Goal: Check status: Check status

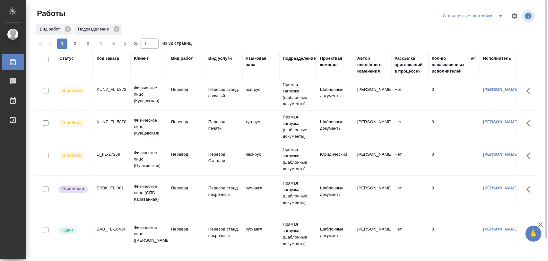
click at [501, 17] on icon "split button" at bounding box center [500, 16] width 8 height 8
click at [478, 28] on li "Meine Bestellungen" at bounding box center [474, 29] width 65 height 10
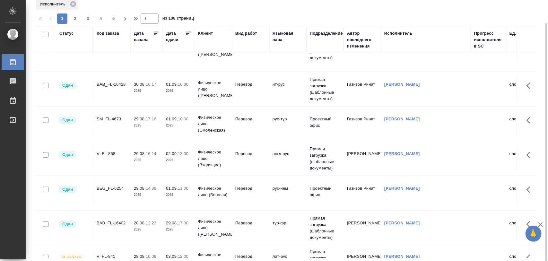
scroll to position [321, 0]
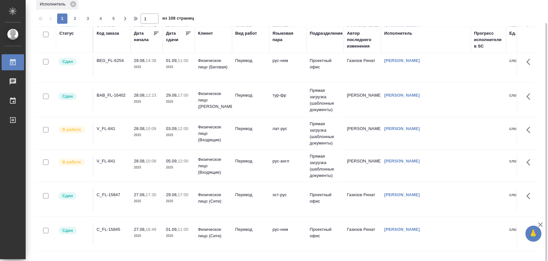
click at [109, 160] on div "V_FL-841" at bounding box center [112, 161] width 31 height 6
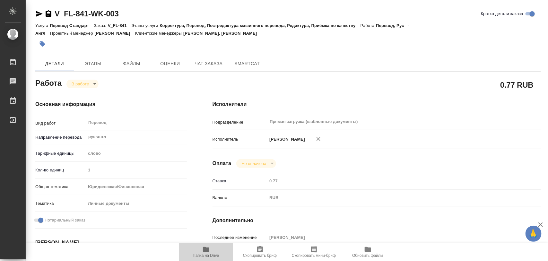
click at [206, 253] on span "Папка на Drive" at bounding box center [206, 255] width 26 height 4
click at [84, 60] on span "Этапы" at bounding box center [93, 64] width 31 height 8
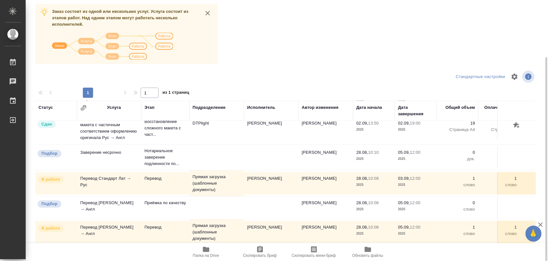
scroll to position [39, 0]
drag, startPoint x: 547, startPoint y: 134, endPoint x: 547, endPoint y: 168, distance: 33.7
click at [547, 168] on div at bounding box center [545, 130] width 5 height 261
